Goal: Task Accomplishment & Management: Complete application form

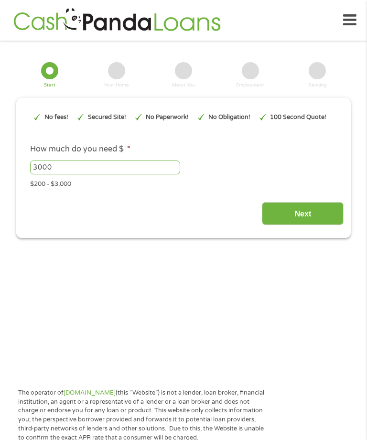
type input "EAIaIQobChMIkfXbh_-PkAMVNIJaBR3SAxY3EAAYBCAAEgKCT_D_BwE"
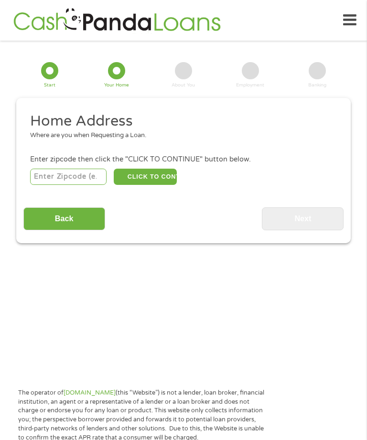
scroll to position [14, 0]
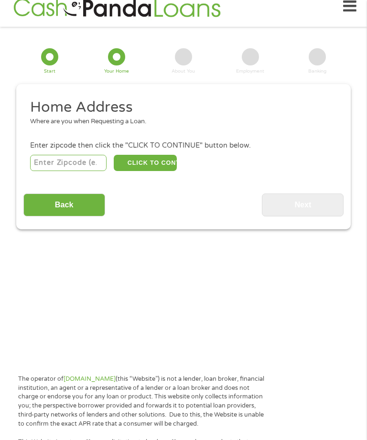
click at [66, 171] on input "number" at bounding box center [68, 163] width 77 height 16
type input "91950"
click at [146, 171] on button "CLICK TO CONTINUE" at bounding box center [145, 163] width 63 height 16
type input "91950"
type input "[GEOGRAPHIC_DATA]"
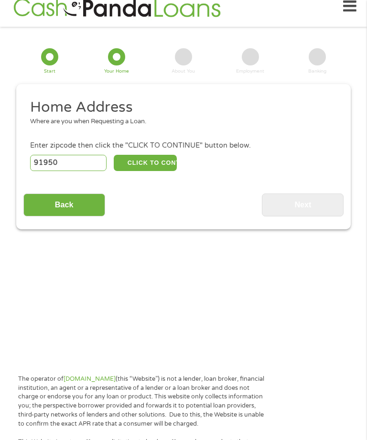
select select "[US_STATE]"
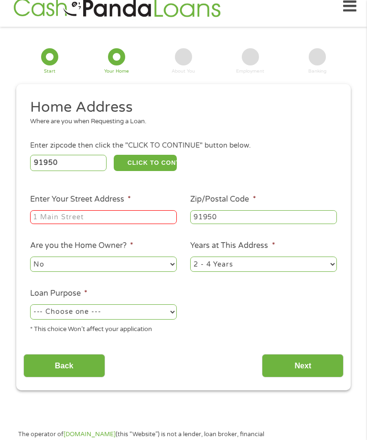
click at [79, 225] on input "Enter Your Street Address *" at bounding box center [103, 217] width 147 height 14
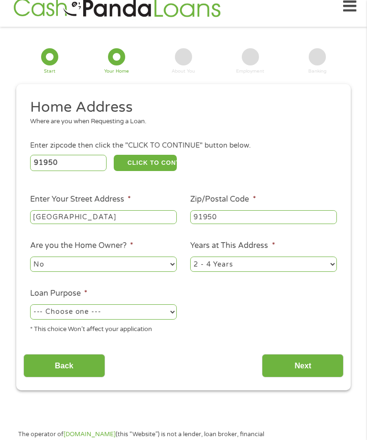
type input "[GEOGRAPHIC_DATA]"
click at [85, 377] on input "Back" at bounding box center [64, 365] width 82 height 23
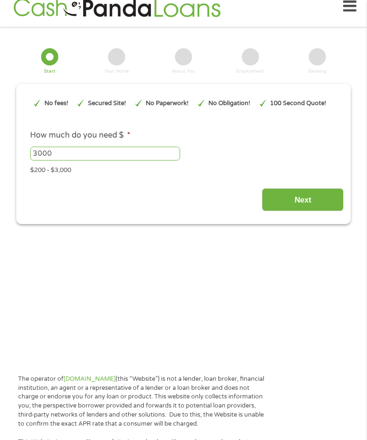
scroll to position [4, 4]
click at [102, 211] on div "Next" at bounding box center [183, 196] width 321 height 30
click at [97, 161] on input "3000" at bounding box center [105, 154] width 150 height 14
click at [307, 212] on input "Next" at bounding box center [303, 199] width 82 height 23
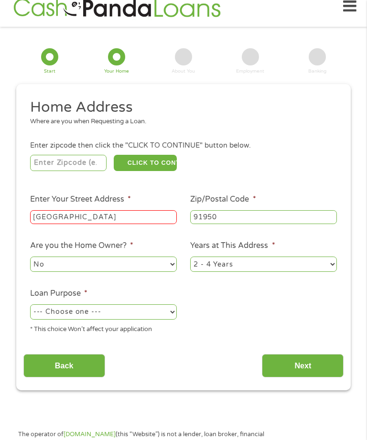
click at [82, 225] on input "[GEOGRAPHIC_DATA]" at bounding box center [103, 217] width 147 height 14
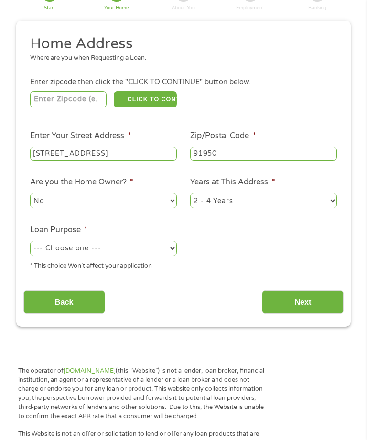
scroll to position [78, 0]
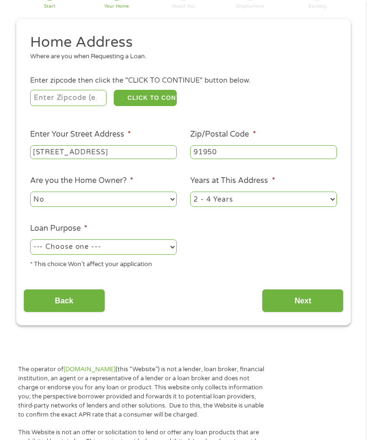
type input "[STREET_ADDRESS]"
click at [171, 207] on select "No Yes" at bounding box center [103, 199] width 147 height 15
select select "yes"
click at [331, 207] on select "1 Year or less 1 - 2 Years 2 - 4 Years Over 4 Years" at bounding box center [263, 199] width 147 height 15
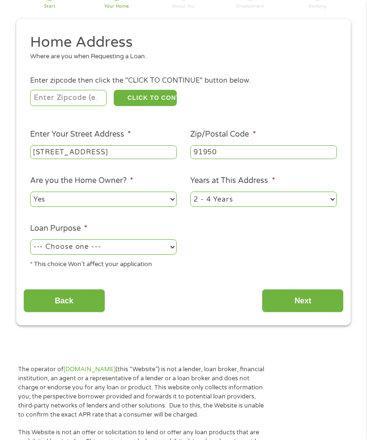
select select "60months"
click at [170, 255] on select "--- Choose one --- Pay Bills Debt Consolidation Home Improvement Major Purchase…" at bounding box center [103, 246] width 147 height 15
select select "other"
click at [302, 312] on input "Next" at bounding box center [303, 300] width 82 height 23
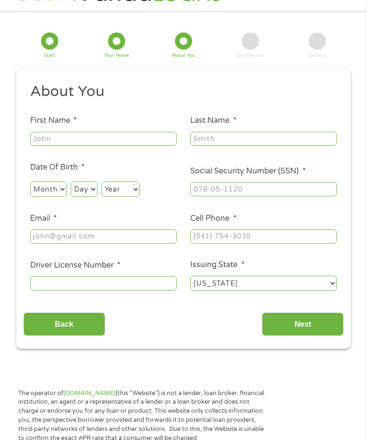
scroll to position [14, 0]
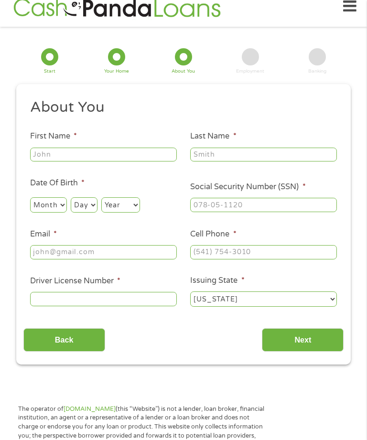
click at [78, 162] on input "First Name *" at bounding box center [103, 155] width 147 height 14
click at [229, 365] on div "This field is hidden when viewing the form gclid This field is hidden when view…" at bounding box center [183, 224] width 334 height 280
click at [56, 332] on div "Back Next" at bounding box center [183, 337] width 321 height 30
click at [57, 162] on input "[PERSON_NAME]" at bounding box center [103, 155] width 147 height 14
type input "[PERSON_NAME]"
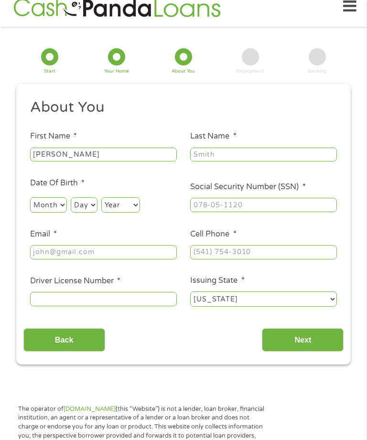
click at [245, 174] on ul "About You This field is hidden when viewing the form Title * --- Choose one ---…" at bounding box center [183, 206] width 321 height 217
click at [234, 162] on input "Last Name *" at bounding box center [263, 155] width 147 height 14
type input "[PERSON_NAME]"
click at [67, 213] on select "Month 1 2 3 4 5 6 7 8 9 10 11 12" at bounding box center [48, 204] width 37 height 15
select select "11"
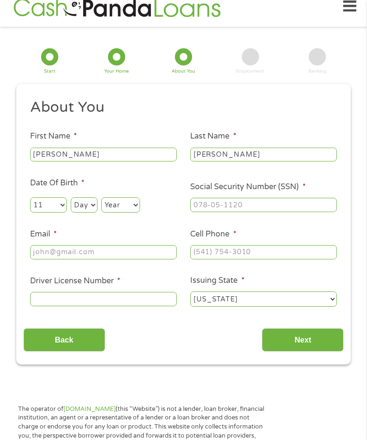
click at [97, 211] on select "Day 1 2 3 4 5 6 7 8 9 10 11 12 13 14 15 16 17 18 19 20 21 22 23 24 25 26 27 28 …" at bounding box center [84, 204] width 26 height 15
select select "4"
click at [140, 213] on select "Year [DATE] 2006 2005 2004 2003 2002 2001 2000 1999 1998 1997 1996 1995 1994 19…" at bounding box center [120, 204] width 39 height 15
select select "1951"
click at [295, 212] on input "Social Security Number (SSN) *" at bounding box center [263, 205] width 147 height 14
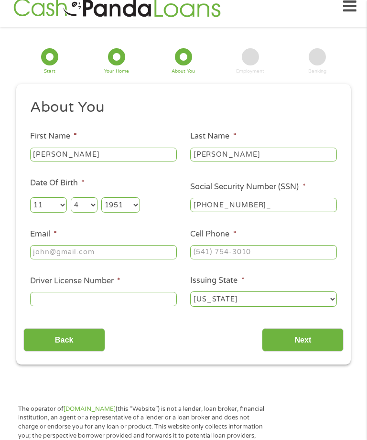
type input "322-46-8250"
click at [145, 259] on input "Email *" at bounding box center [103, 252] width 147 height 14
type input "[EMAIL_ADDRESS][DOMAIN_NAME]"
click at [289, 259] on input "Cell Phone *" at bounding box center [263, 252] width 147 height 14
type input "[PHONE_NUMBER]"
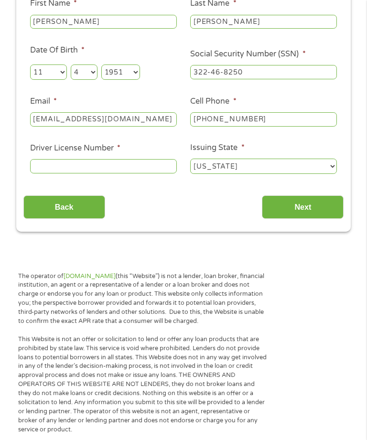
click at [143, 174] on input "Driver License Number *" at bounding box center [103, 167] width 147 height 14
type input "A1751146"
click at [305, 213] on input "Next" at bounding box center [303, 206] width 82 height 23
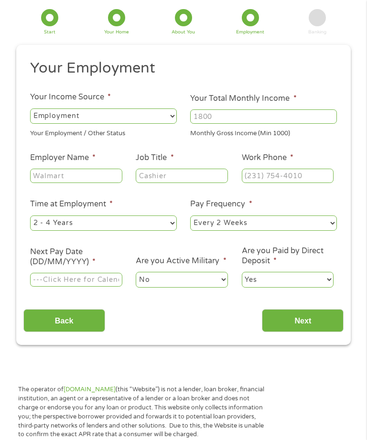
scroll to position [14, 0]
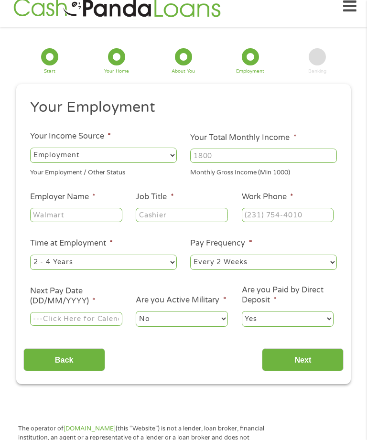
click at [164, 160] on select "--- Choose one --- Employment [DEMOGRAPHIC_DATA] Benefits" at bounding box center [103, 155] width 147 height 15
select select "benefits"
type input "Other"
type input "[PHONE_NUMBER]"
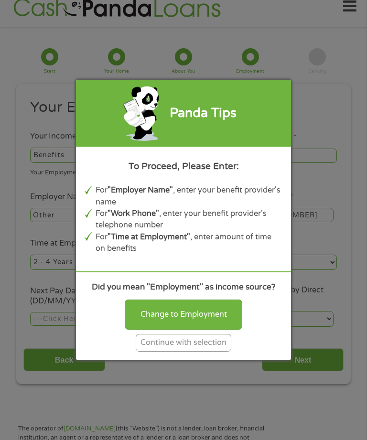
click at [190, 352] on div "Continue with selection" at bounding box center [184, 343] width 96 height 18
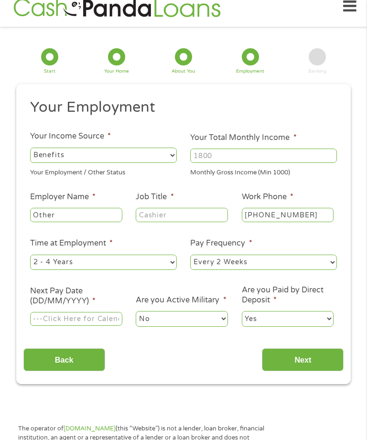
click at [260, 162] on input "Your Total Monthly Income *" at bounding box center [263, 156] width 147 height 14
type input "3800"
click at [172, 270] on select "--- Choose one --- 1 Year or less 1 - 2 Years 2 - 4 Years Over 4 Years" at bounding box center [103, 262] width 147 height 15
select select "60months"
click at [329, 270] on select "--- Choose one --- Every 2 Weeks Every Week Monthly Semi-Monthly" at bounding box center [263, 262] width 147 height 15
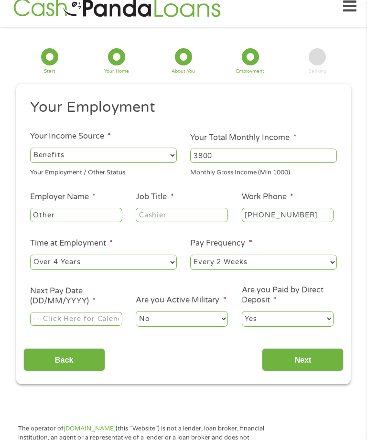
select select "monthly"
click at [99, 326] on input "Next Pay Date (DD/MM/YYYY) *" at bounding box center [76, 319] width 92 height 14
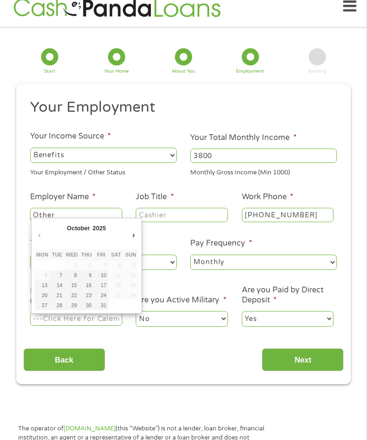
type input "[DATE]"
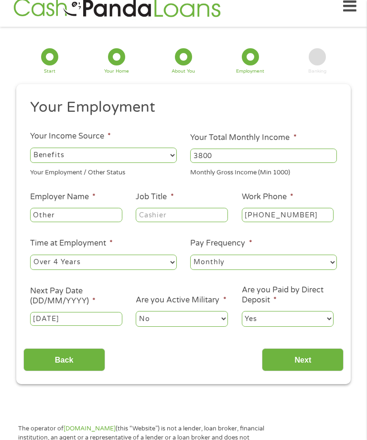
click at [294, 370] on input "Next" at bounding box center [303, 359] width 82 height 23
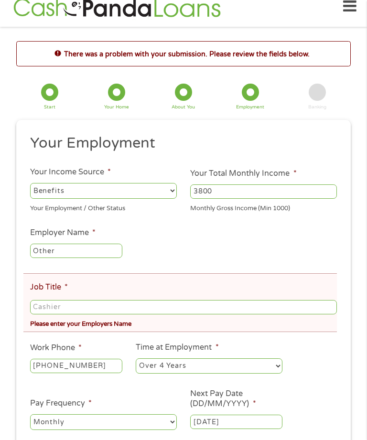
click at [56, 314] on input "Job Title *" at bounding box center [183, 307] width 307 height 14
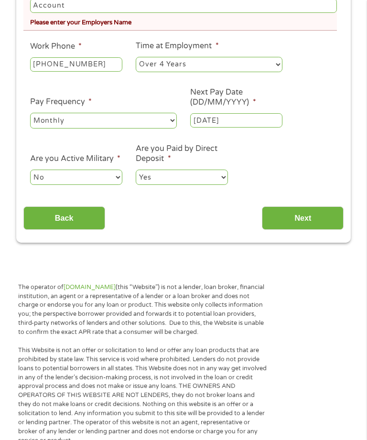
scroll to position [315, 0]
type input "Account"
click at [306, 230] on input "Next" at bounding box center [303, 217] width 82 height 23
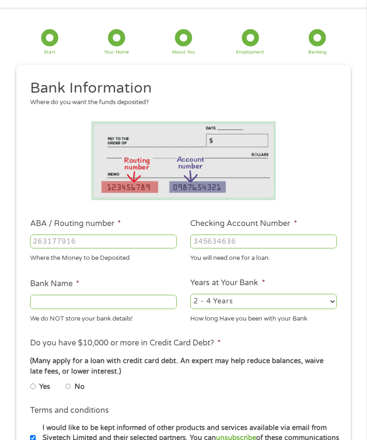
scroll to position [14, 0]
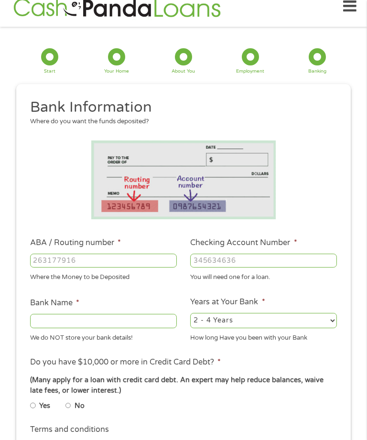
click at [95, 262] on input "ABA / Routing number *" at bounding box center [103, 261] width 147 height 14
type input "323371076"
type input "BANNER BANK"
type input "323371076"
click at [284, 266] on input "Checking Account Number *" at bounding box center [263, 261] width 147 height 14
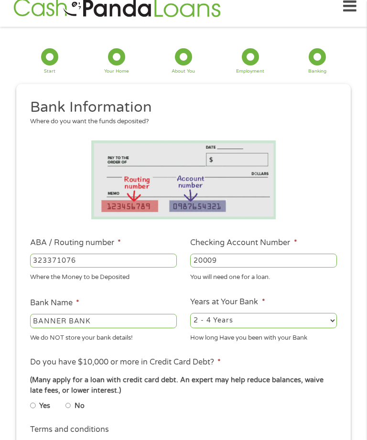
type input "200097"
click at [348, 220] on div "This field is hidden when viewing the form gclid This field is hidden when view…" at bounding box center [183, 352] width 334 height 537
click at [270, 268] on input "Checking Account Number *" at bounding box center [263, 261] width 147 height 14
click at [259, 268] on input "Checking Account Number *" at bounding box center [263, 261] width 147 height 14
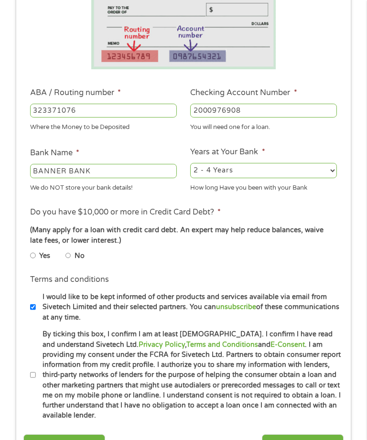
scroll to position [164, 0]
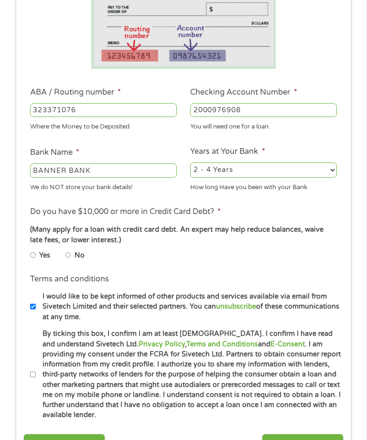
type input "2000976908"
click at [333, 176] on select "2 - 4 Years 6 - 12 Months 1 - 2 Years Over 4 Years" at bounding box center [263, 170] width 147 height 15
select select "60months"
click at [71, 261] on input "No" at bounding box center [68, 254] width 6 height 11
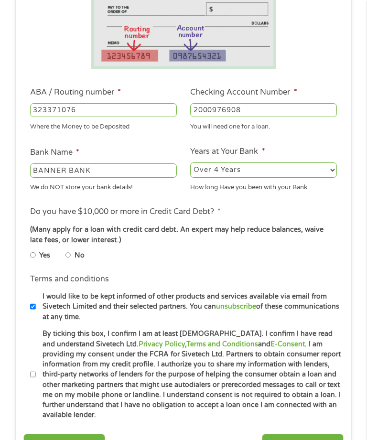
radio input "true"
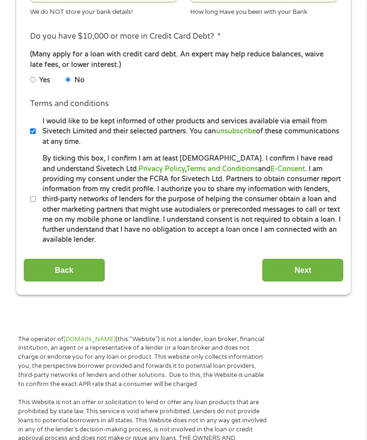
scroll to position [342, 0]
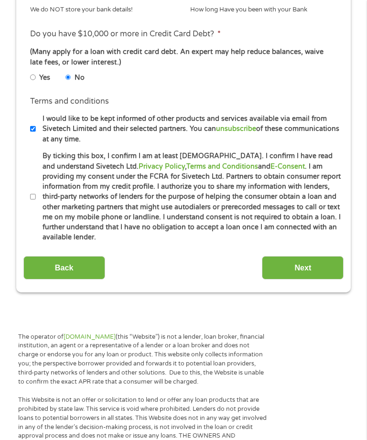
click at [36, 203] on input "By ticking this box, I confirm I am at least [DEMOGRAPHIC_DATA]. I confirm I ha…" at bounding box center [33, 197] width 6 height 11
checkbox input "true"
click at [301, 280] on input "Next" at bounding box center [303, 267] width 82 height 23
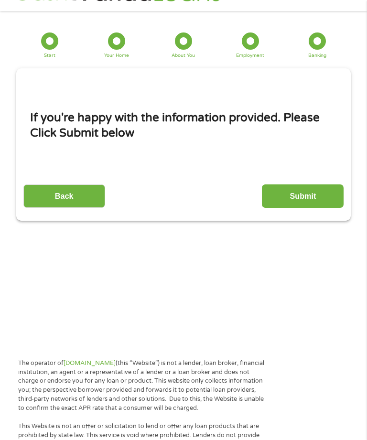
scroll to position [14, 0]
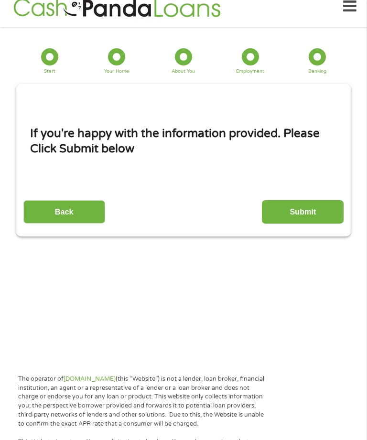
click at [304, 223] on input "Submit" at bounding box center [303, 211] width 82 height 23
